Goal: Information Seeking & Learning: Check status

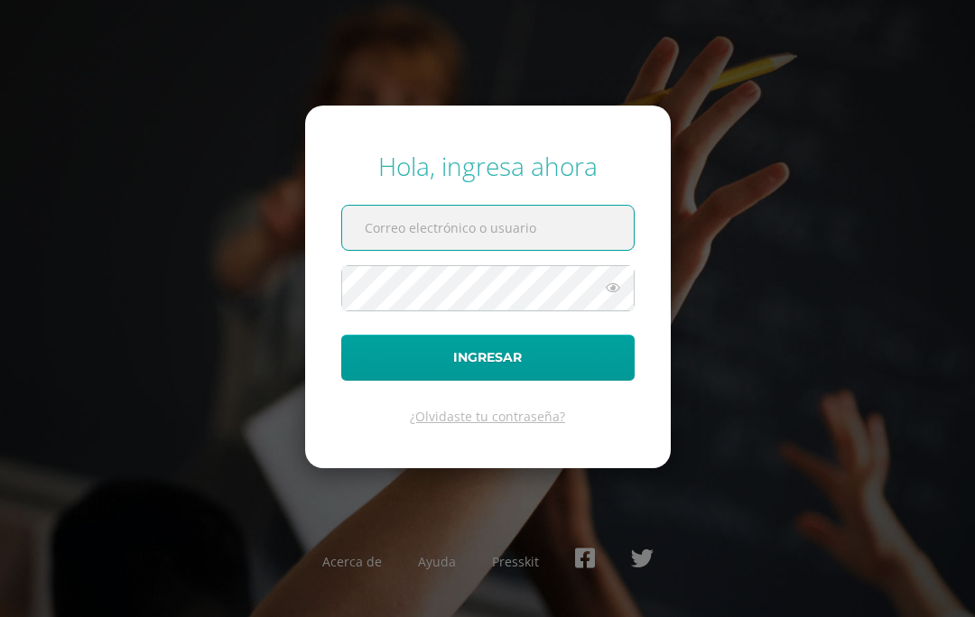
scroll to position [144, 0]
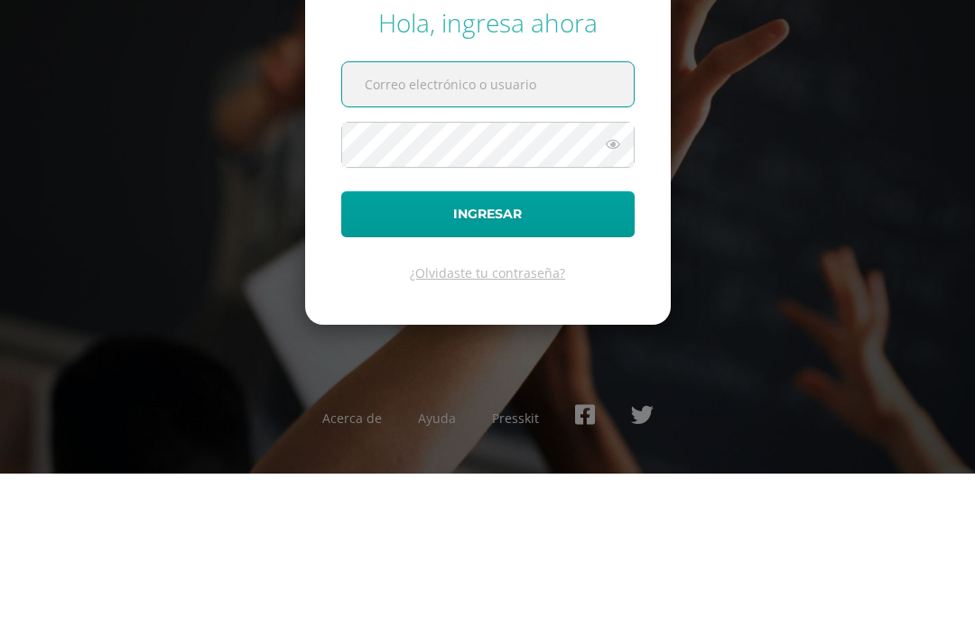
click at [531, 206] on input "text" at bounding box center [488, 228] width 292 height 44
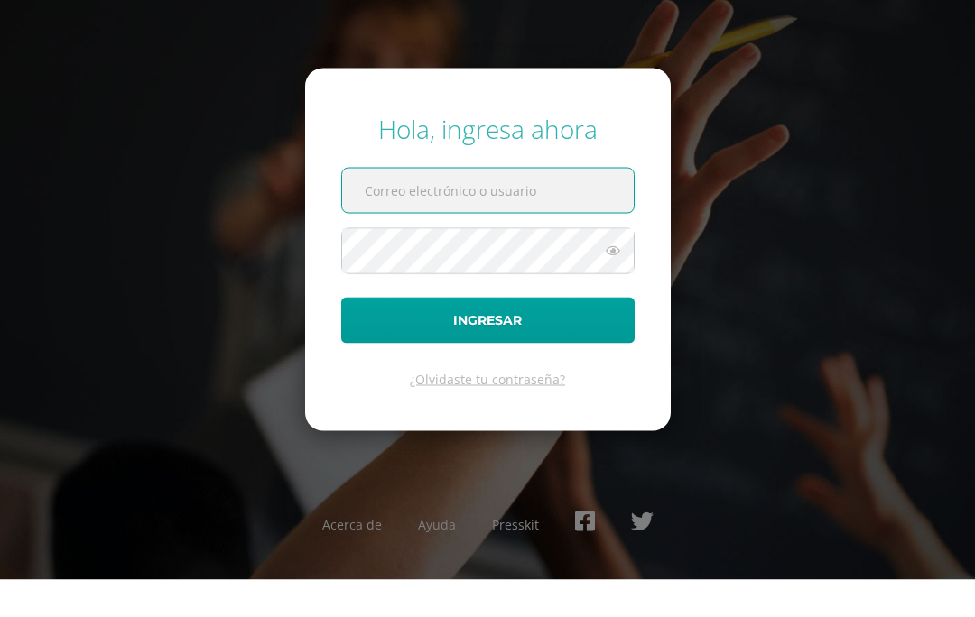
scroll to position [0, 0]
click at [528, 214] on input "text" at bounding box center [488, 228] width 292 height 44
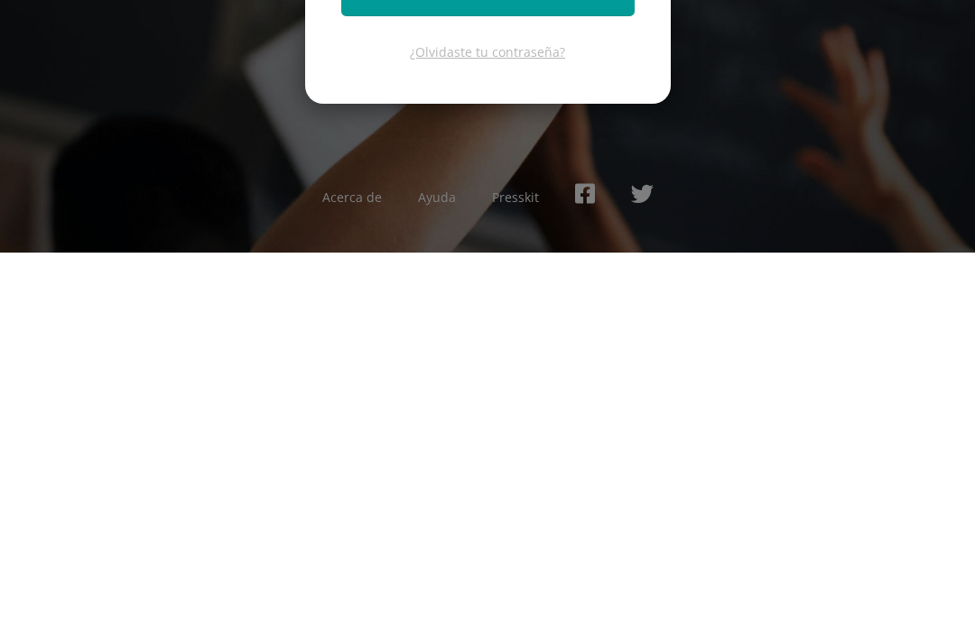
scroll to position [80, 0]
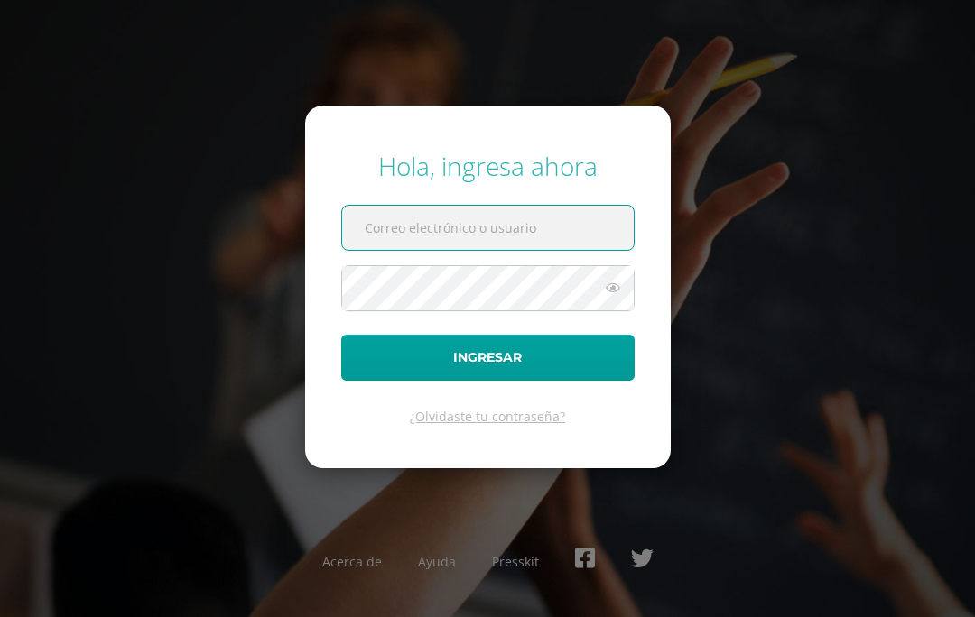
scroll to position [109, 0]
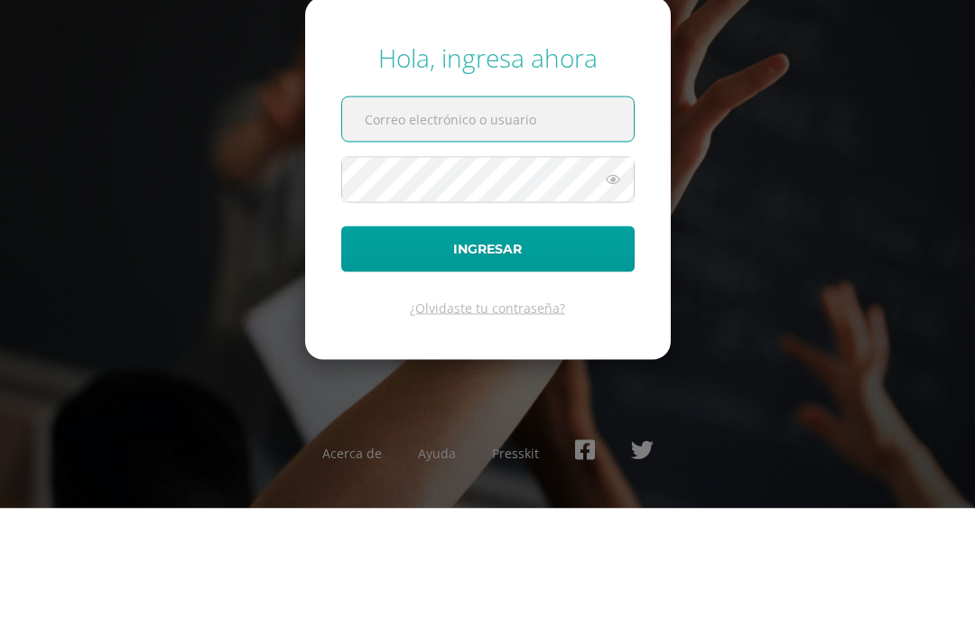
type input "[PERSON_NAME][EMAIL_ADDRESS][DOMAIN_NAME]"
click at [487, 335] on button "Ingresar" at bounding box center [487, 358] width 293 height 46
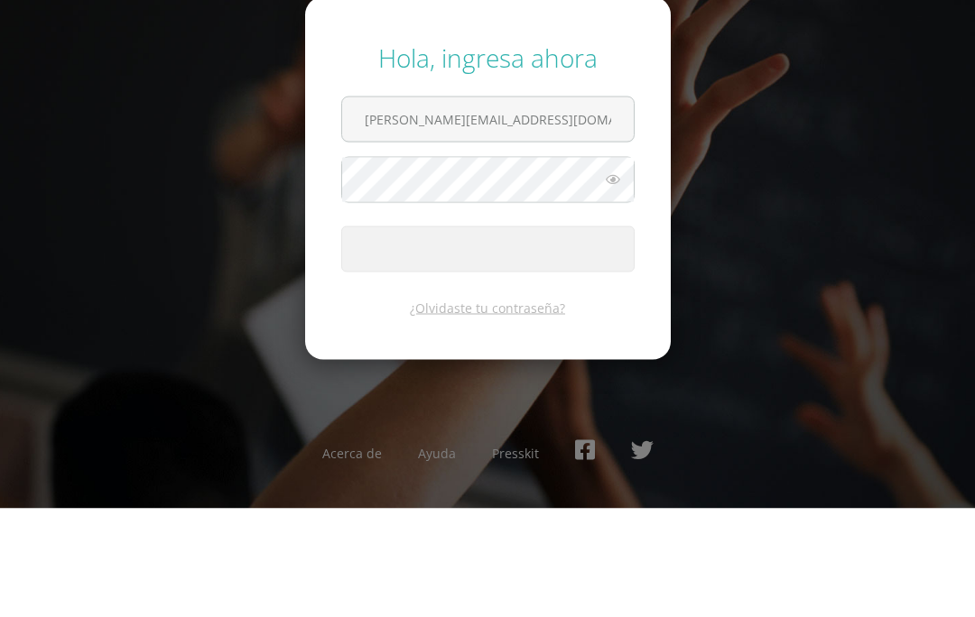
click at [495, 338] on span "submit" at bounding box center [488, 345] width 14 height 14
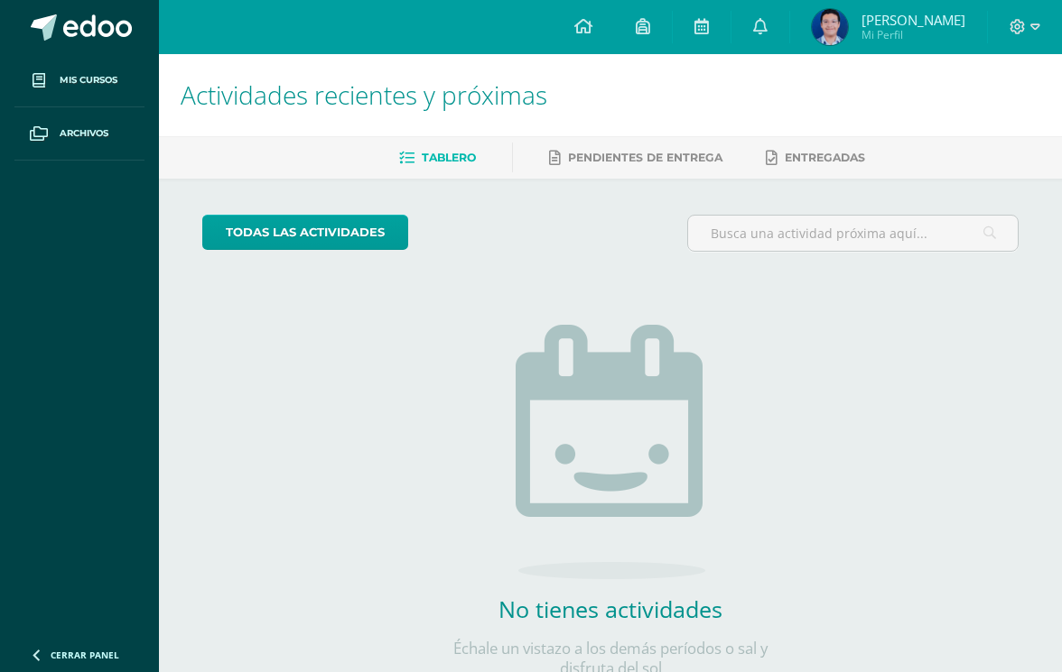
click at [826, 34] on img at bounding box center [829, 27] width 36 height 36
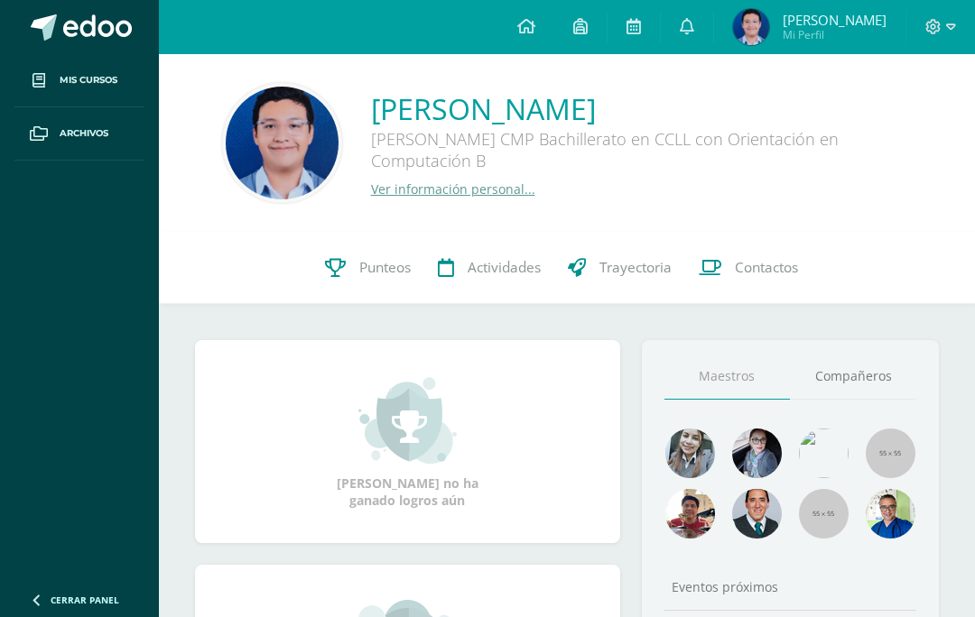
click at [367, 266] on span "Punteos" at bounding box center [384, 267] width 51 height 19
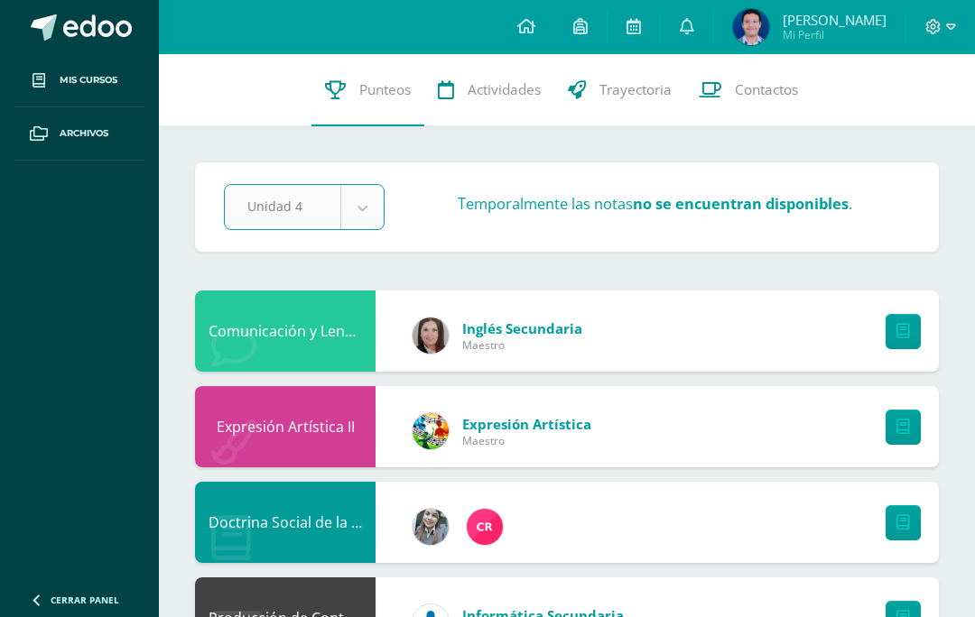
click at [498, 84] on span "Actividades" at bounding box center [504, 89] width 73 height 19
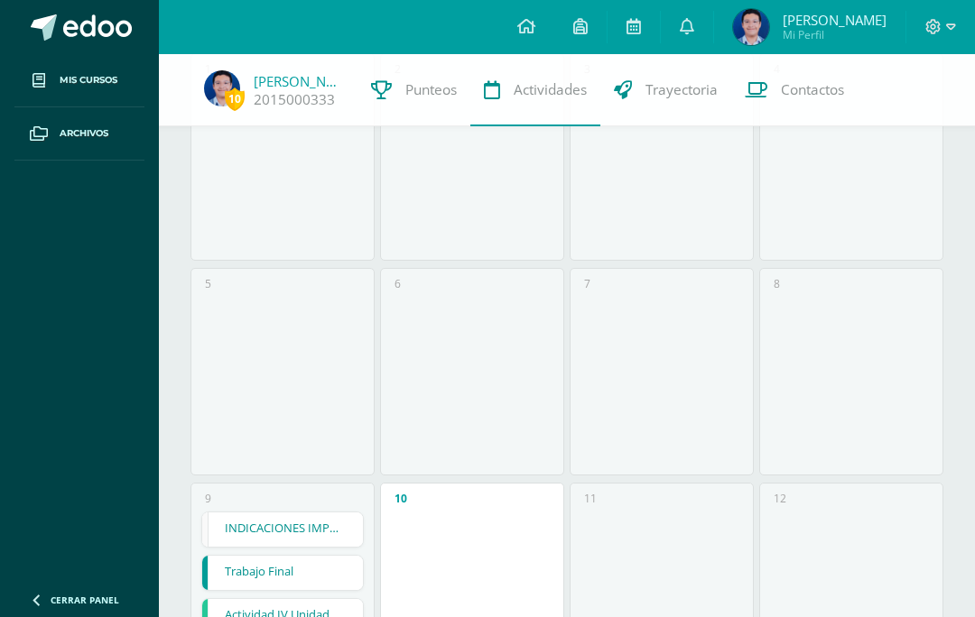
scroll to position [195, 0]
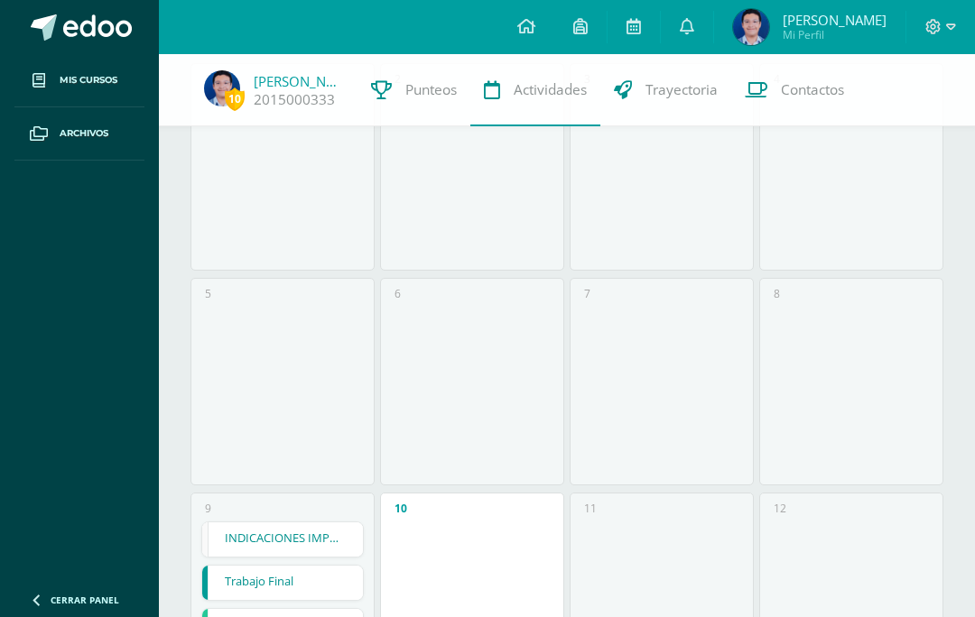
click at [688, 100] on link "Trayectoria" at bounding box center [665, 90] width 131 height 72
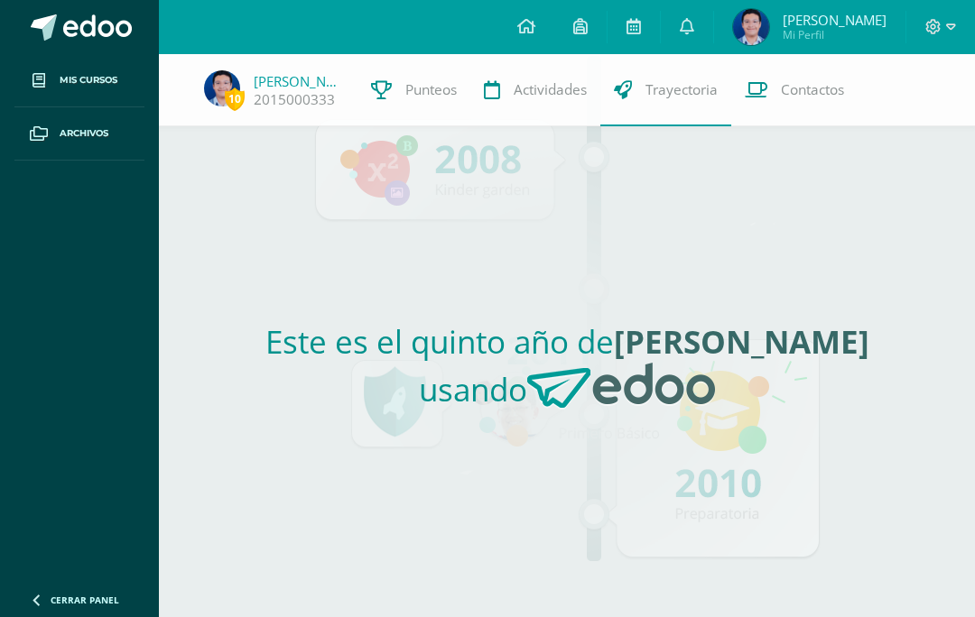
click at [274, 90] on link "2015000333" at bounding box center [294, 99] width 81 height 19
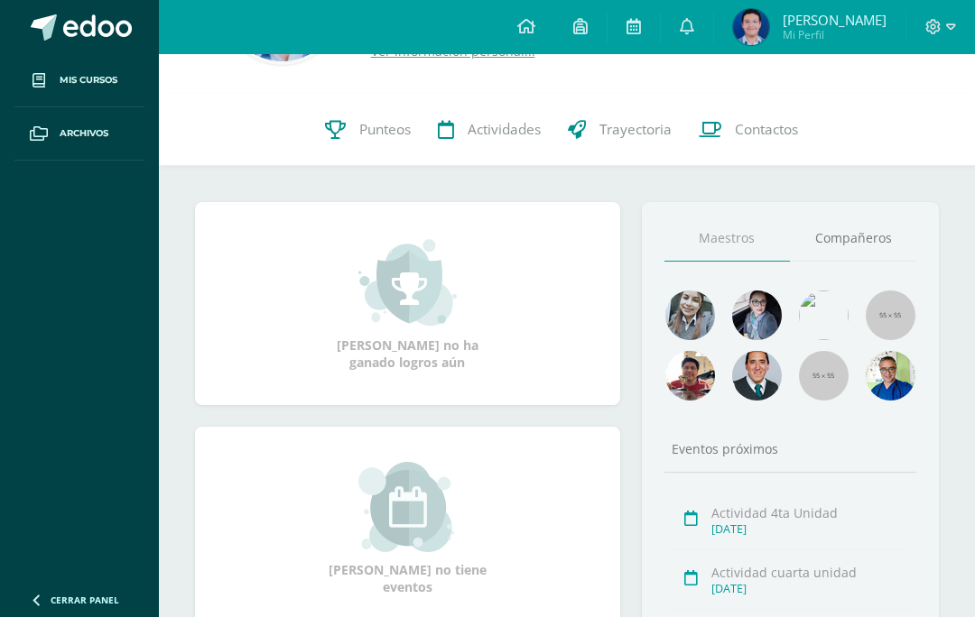
scroll to position [428, 0]
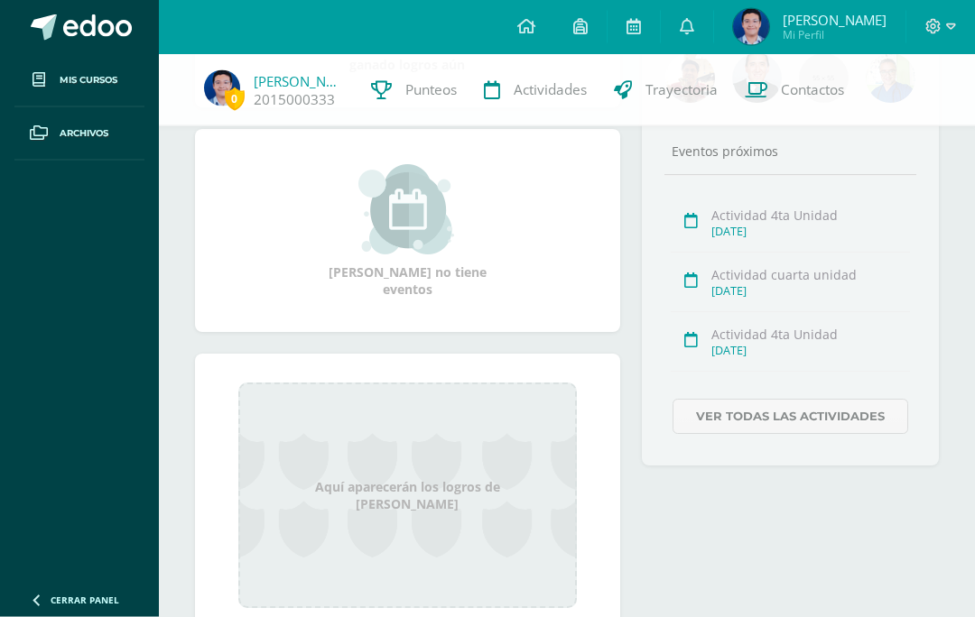
click at [220, 89] on img at bounding box center [222, 88] width 36 height 36
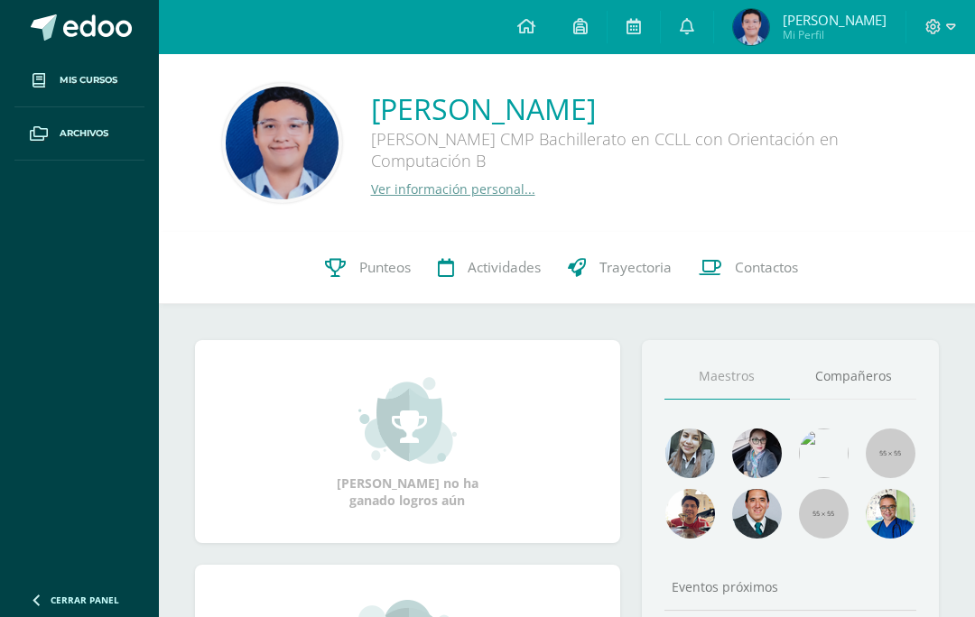
click at [738, 31] on img at bounding box center [751, 27] width 36 height 36
click at [752, 21] on img at bounding box center [751, 27] width 36 height 36
click at [352, 269] on link "Punteos" at bounding box center [367, 268] width 113 height 72
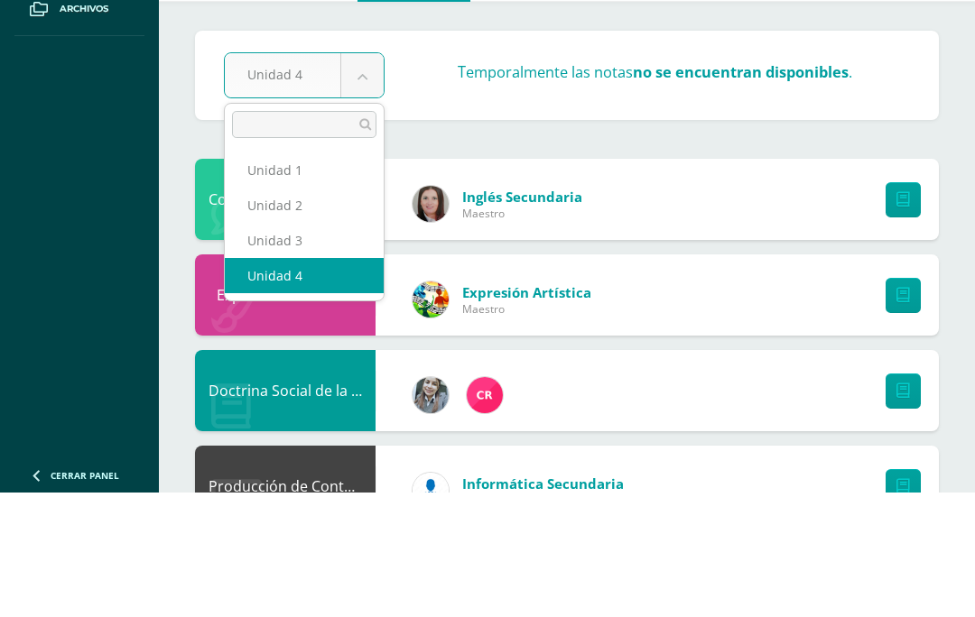
scroll to position [125, 0]
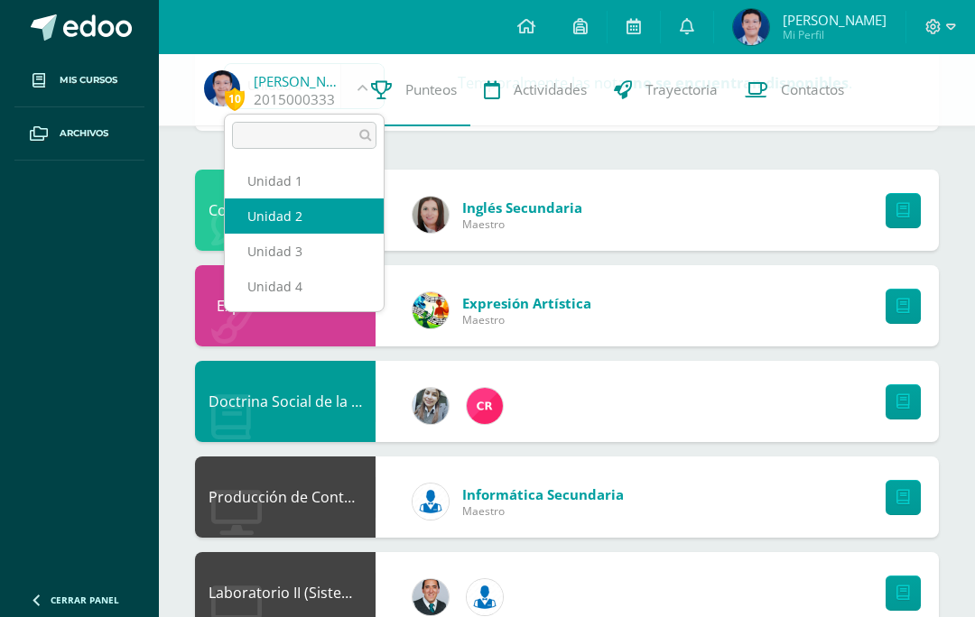
scroll to position [113, 0]
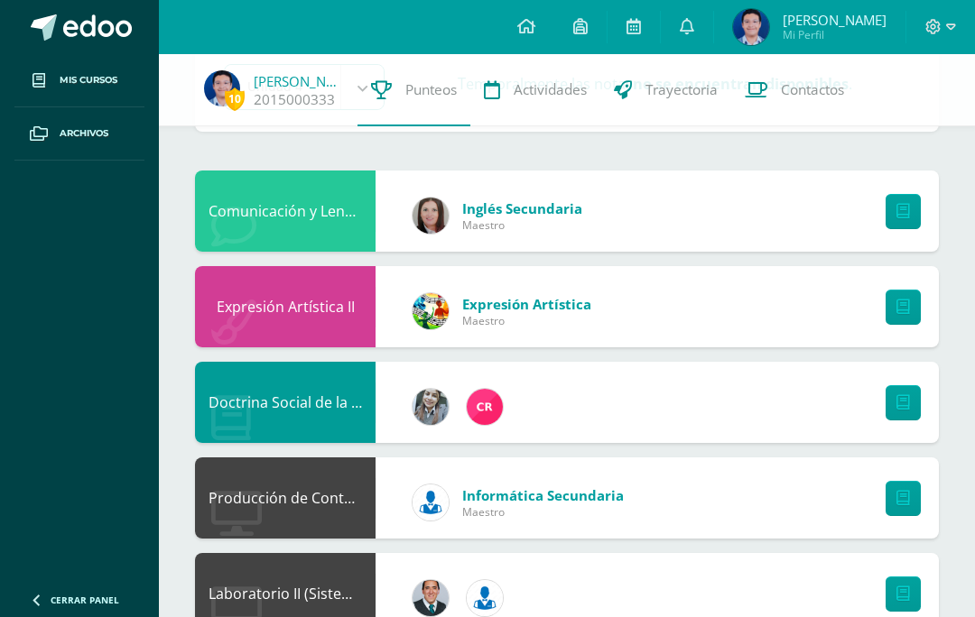
click at [936, 23] on icon at bounding box center [933, 26] width 15 height 15
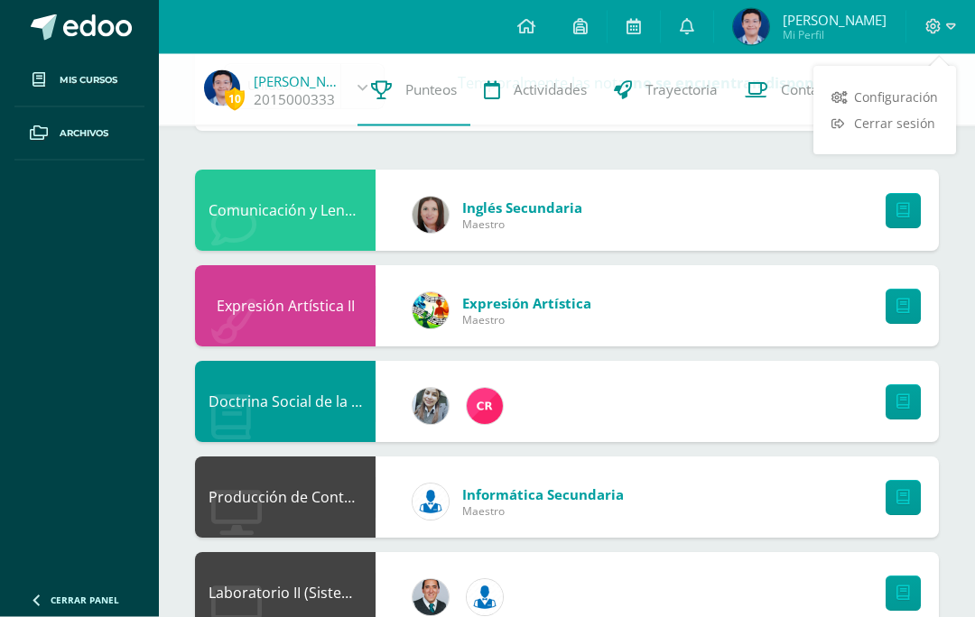
click at [884, 125] on span "Cerrar sesión" at bounding box center [894, 124] width 81 height 17
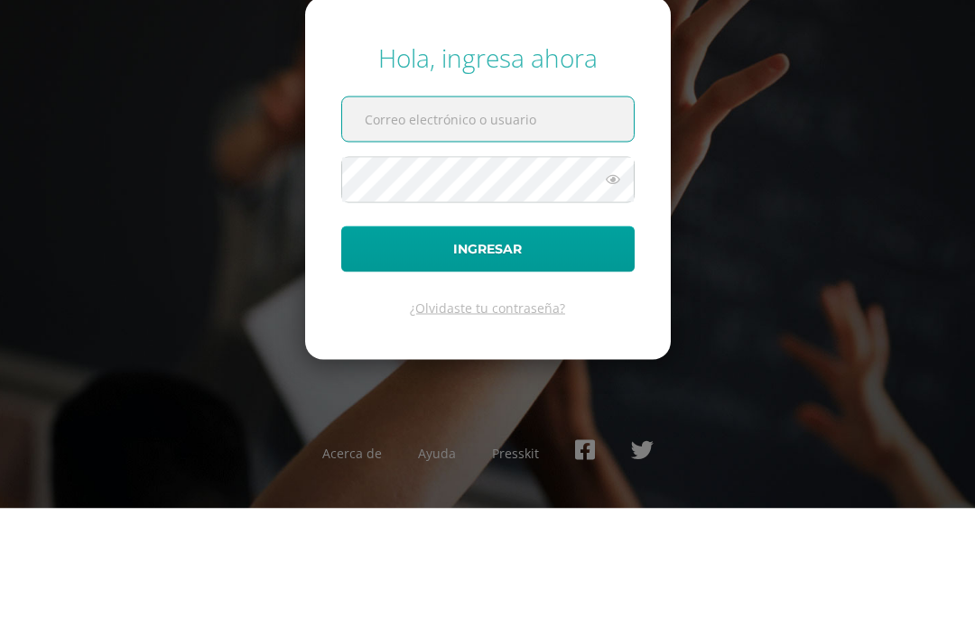
scroll to position [80, 0]
